Goal: Information Seeking & Learning: Learn about a topic

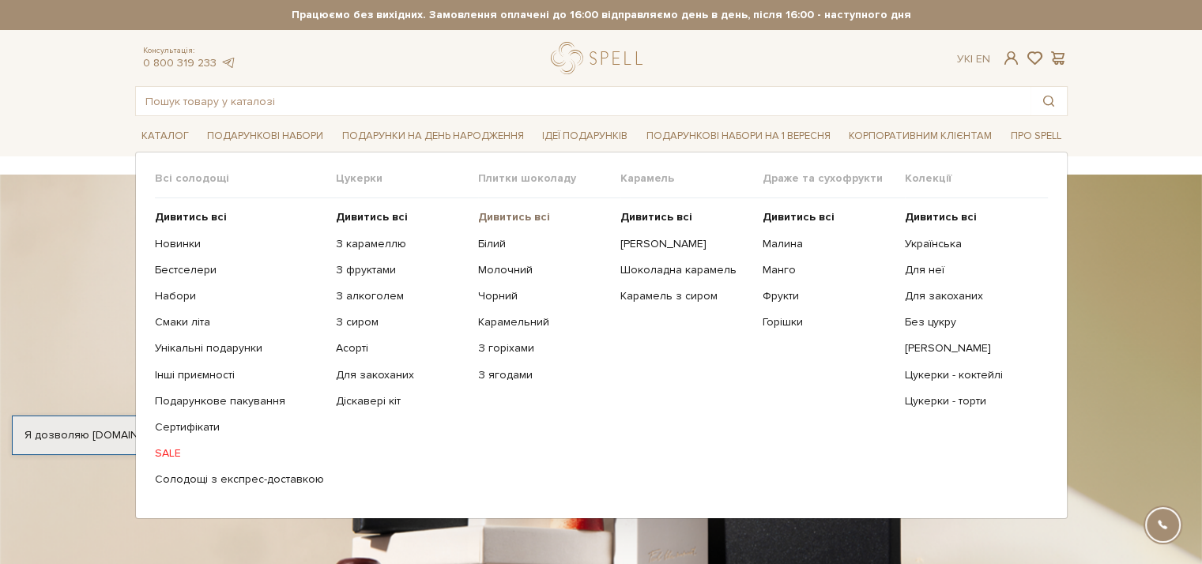
click at [506, 214] on b "Дивитись всі" at bounding box center [514, 216] width 72 height 13
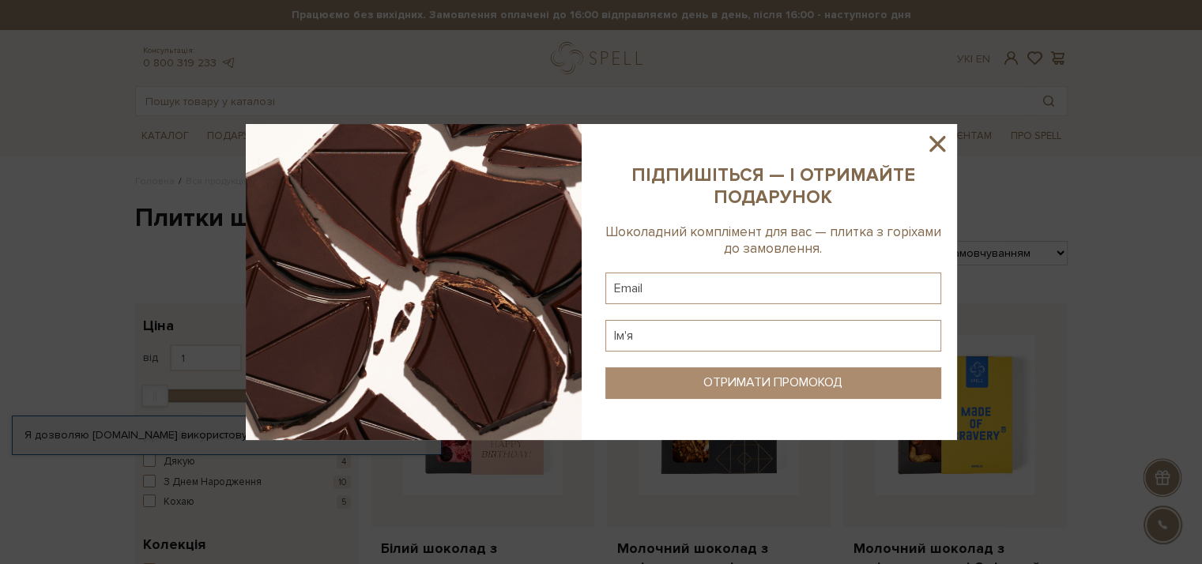
click at [942, 145] on icon at bounding box center [937, 143] width 27 height 27
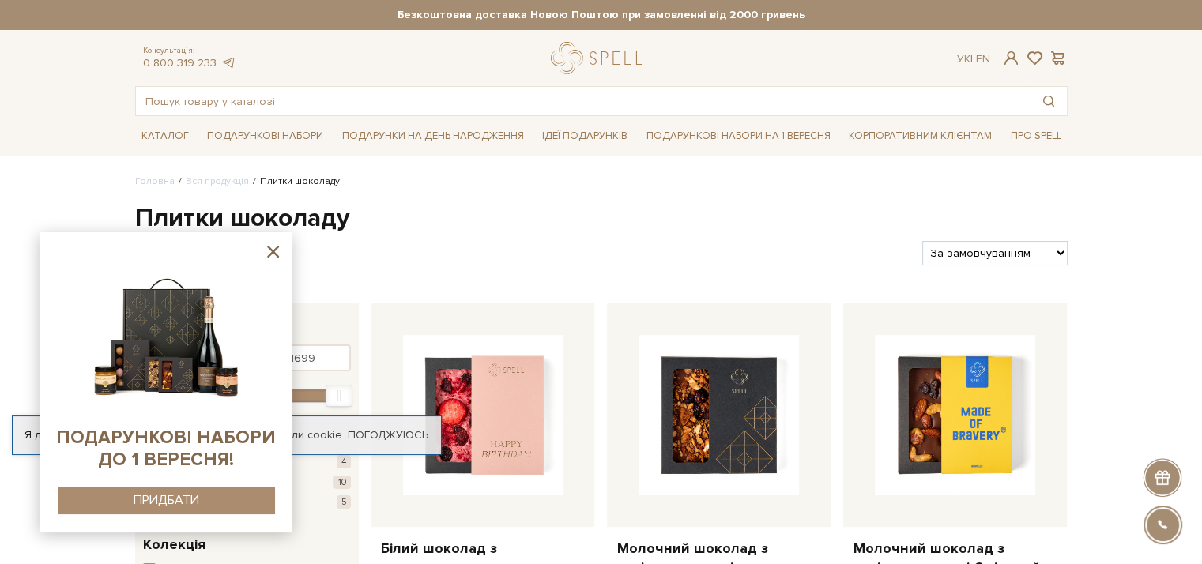
click at [264, 254] on icon at bounding box center [273, 252] width 20 height 20
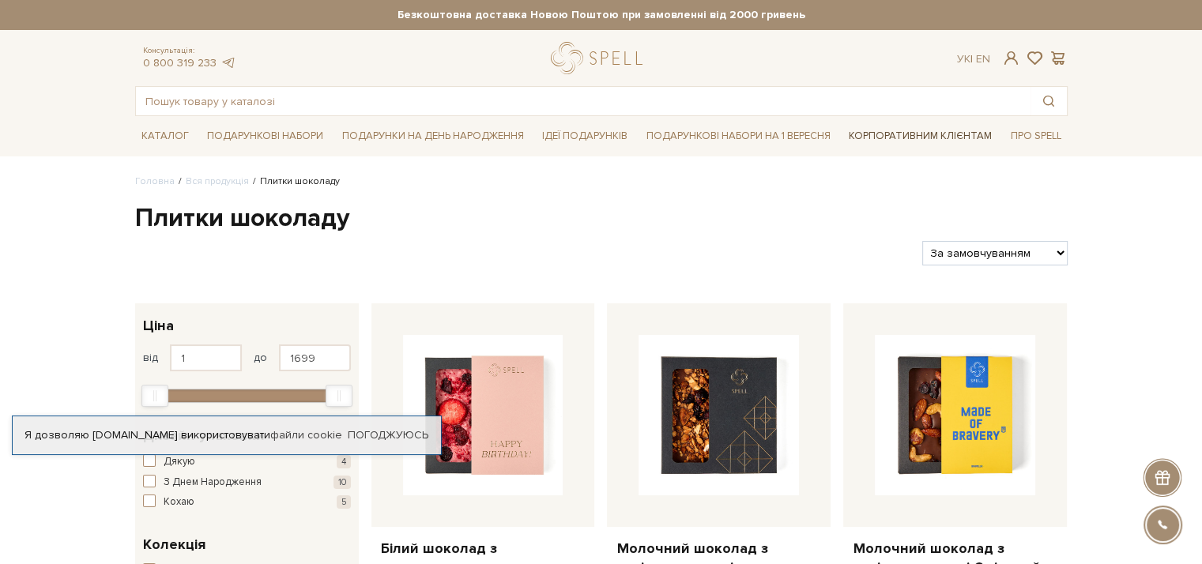
click at [884, 131] on link "Корпоративним клієнтам" at bounding box center [921, 136] width 156 height 27
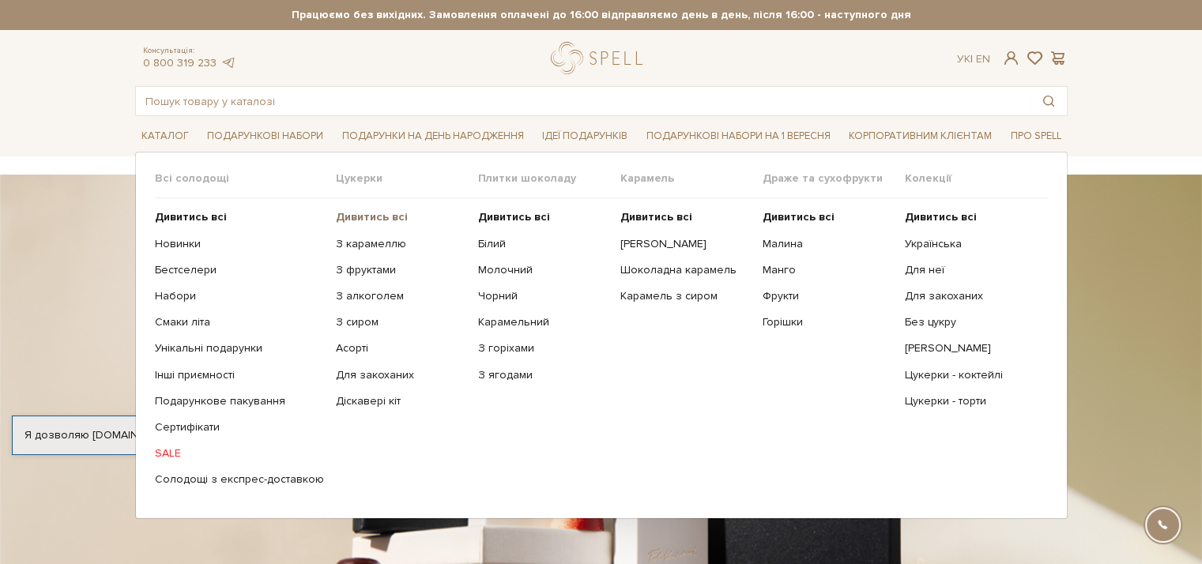
click at [359, 216] on b "Дивитись всі" at bounding box center [372, 216] width 72 height 13
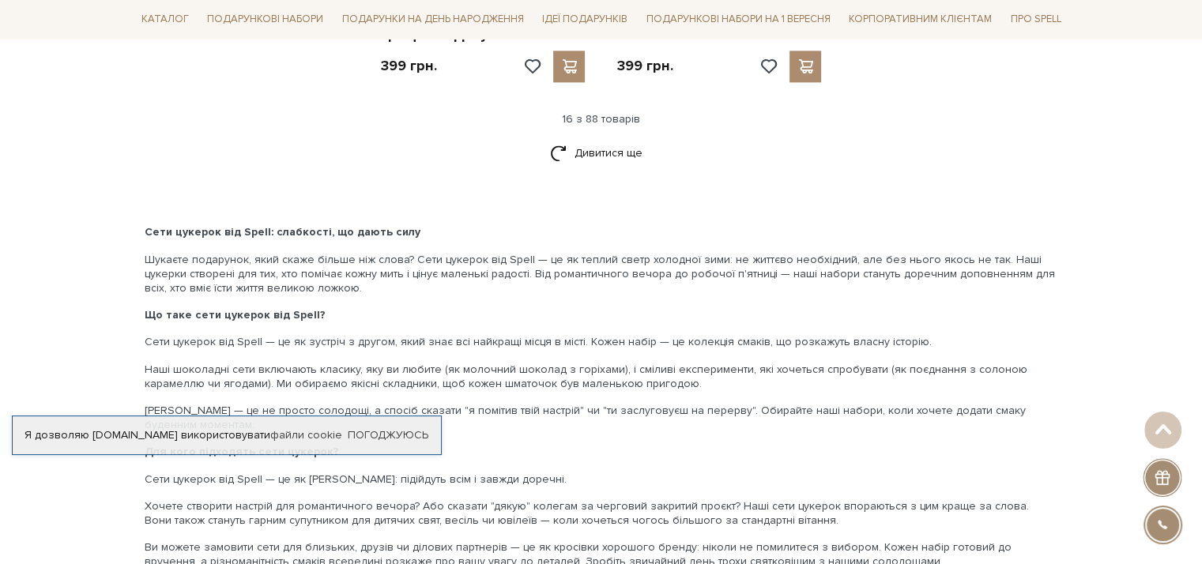
scroll to position [2055, 0]
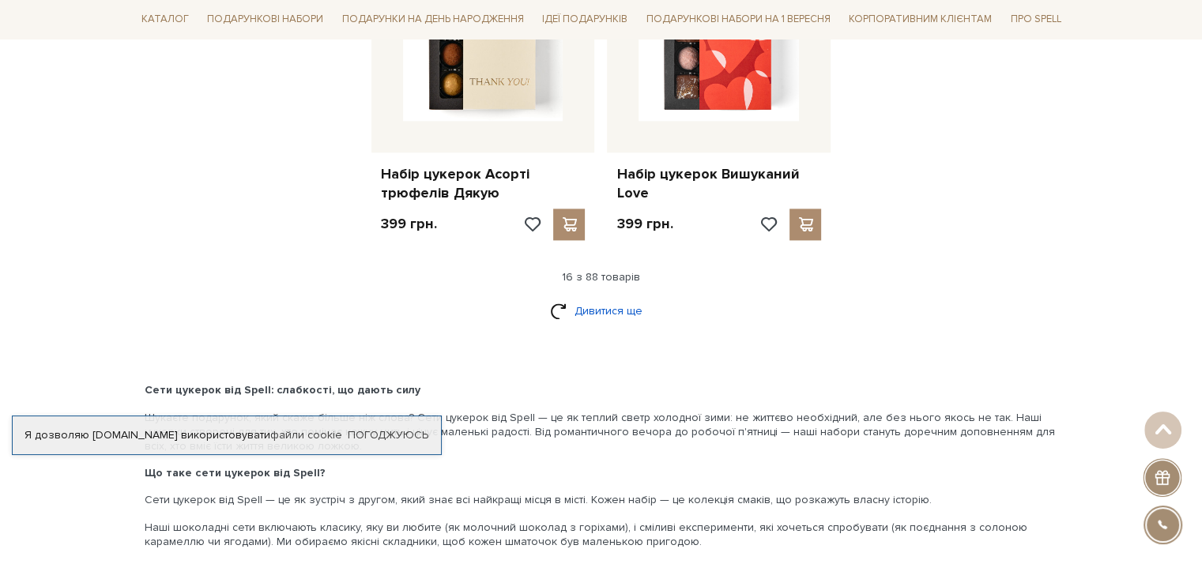
click at [631, 312] on link "Дивитися ще" at bounding box center [601, 311] width 103 height 28
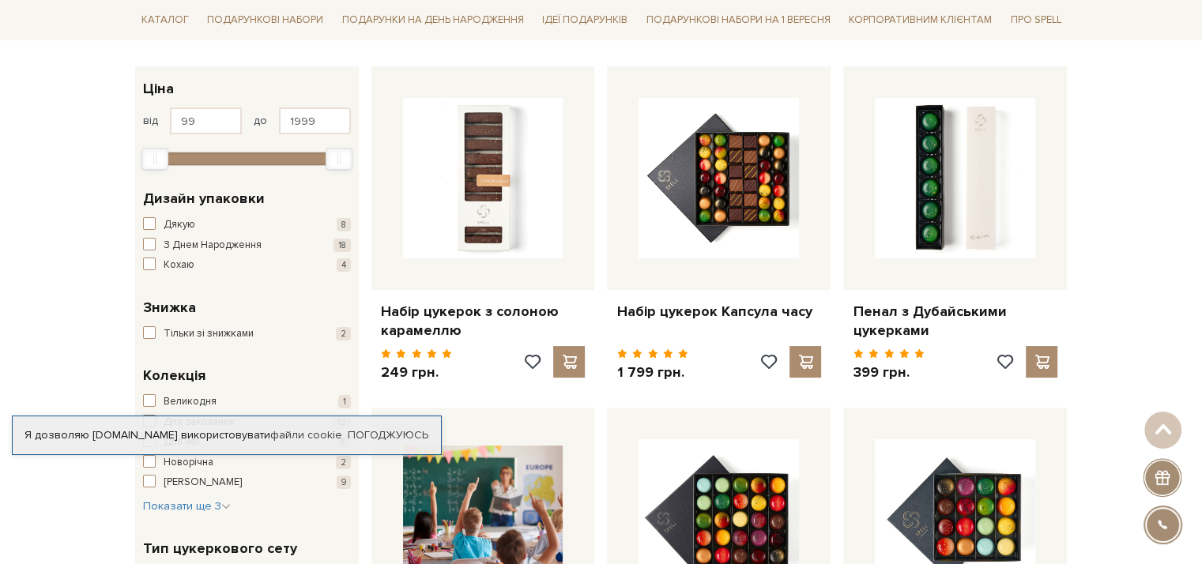
scroll to position [0, 0]
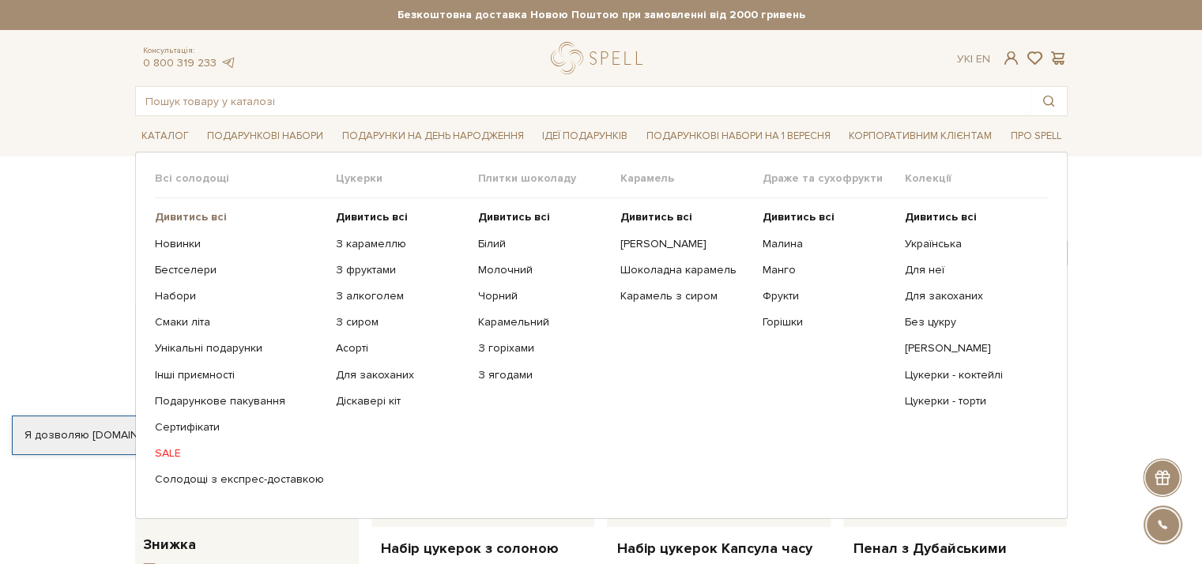
click at [195, 218] on b "Дивитись всі" at bounding box center [191, 216] width 72 height 13
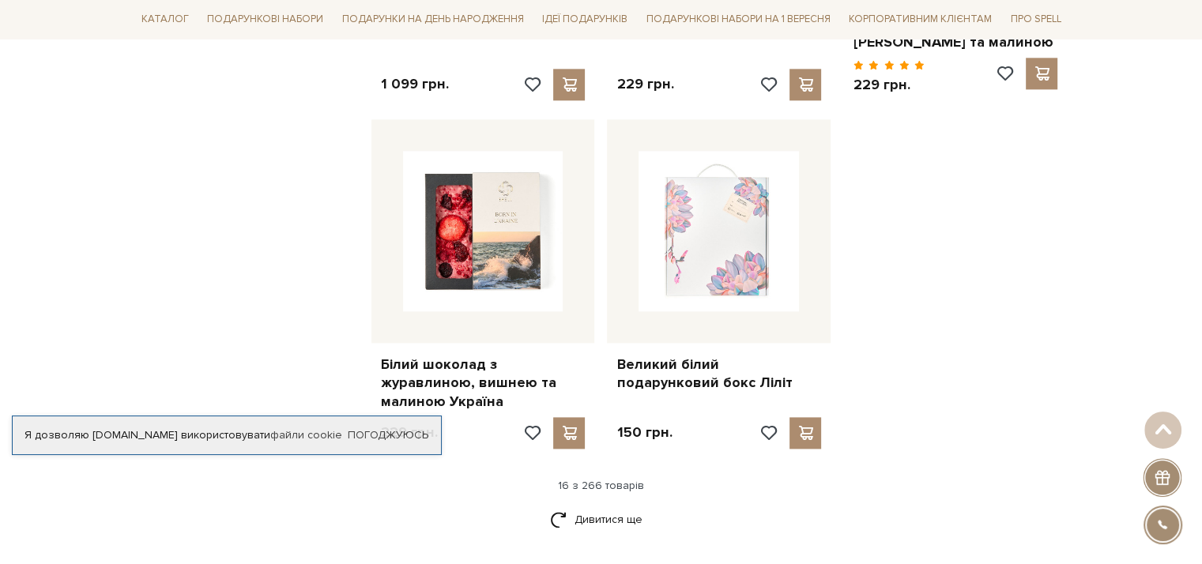
scroll to position [1818, 0]
